Goal: Transaction & Acquisition: Purchase product/service

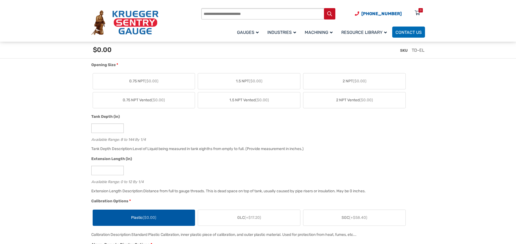
scroll to position [271, 0]
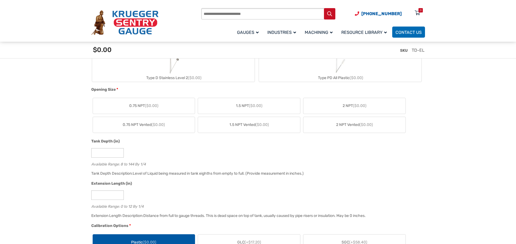
click at [333, 105] on label "2 NPT ($0.00)" at bounding box center [354, 106] width 102 height 16
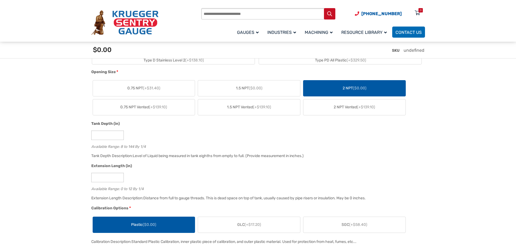
scroll to position [298, 0]
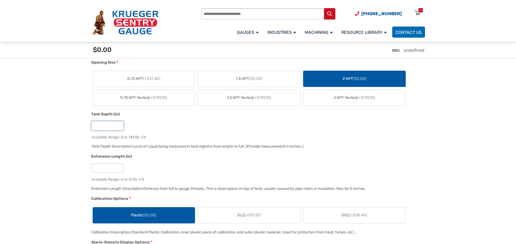
click at [108, 123] on input "*" at bounding box center [107, 125] width 33 height 9
click at [109, 123] on input "*" at bounding box center [107, 125] width 33 height 9
type input "**"
click at [100, 166] on input "*" at bounding box center [107, 167] width 33 height 9
click at [102, 167] on input "*" at bounding box center [107, 167] width 33 height 9
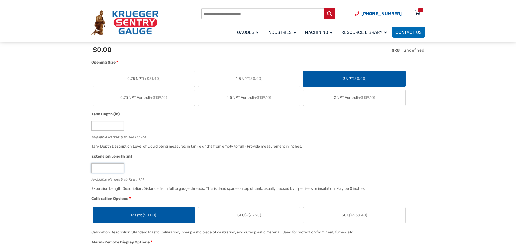
click at [102, 167] on input "*" at bounding box center [107, 167] width 33 height 9
type input "*"
drag, startPoint x: 333, startPoint y: 159, endPoint x: 338, endPoint y: 158, distance: 4.9
click at [335, 158] on div "Extension Length (in)" at bounding box center [256, 157] width 331 height 7
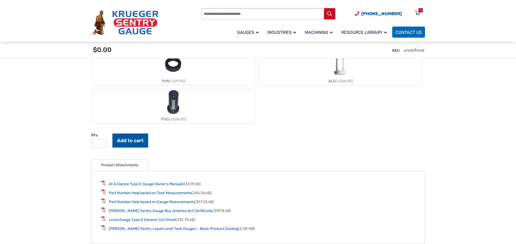
scroll to position [623, 0]
click at [124, 142] on button "Add to cart" at bounding box center [130, 140] width 36 height 14
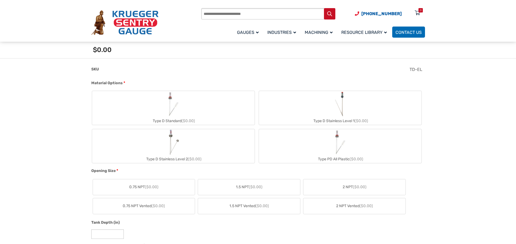
scroll to position [190, 0]
